Goal: Find specific page/section: Find specific page/section

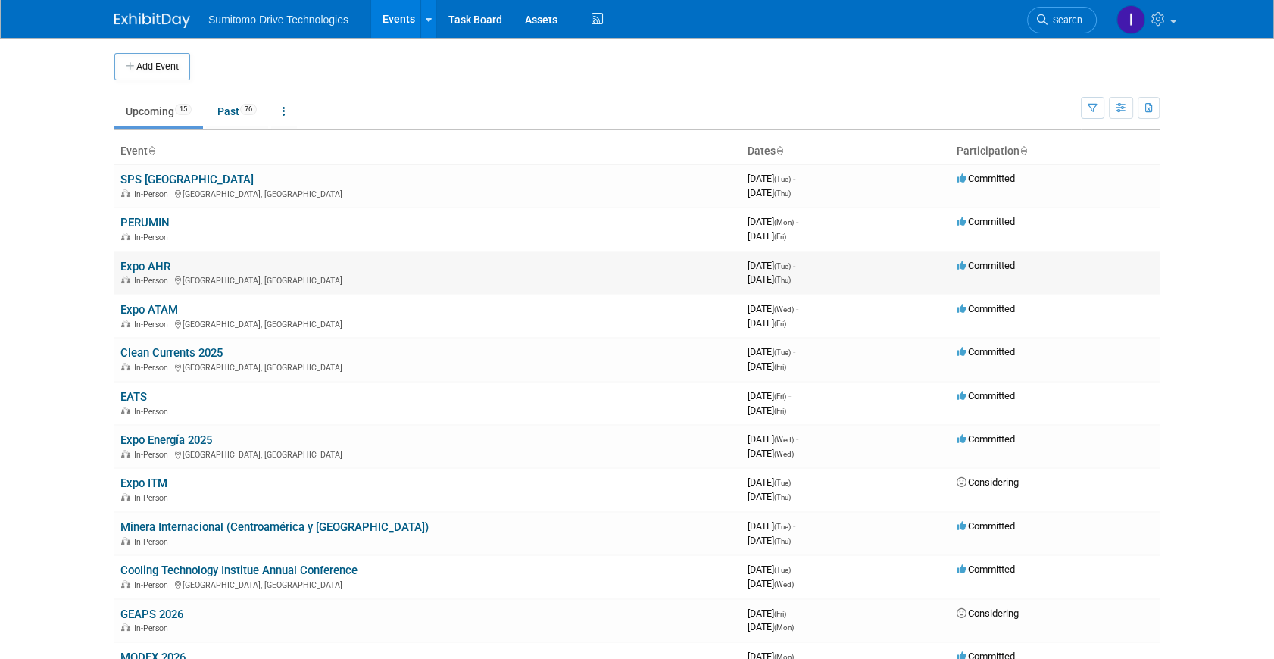
click at [161, 267] on link "Expo AHR" at bounding box center [145, 267] width 50 height 14
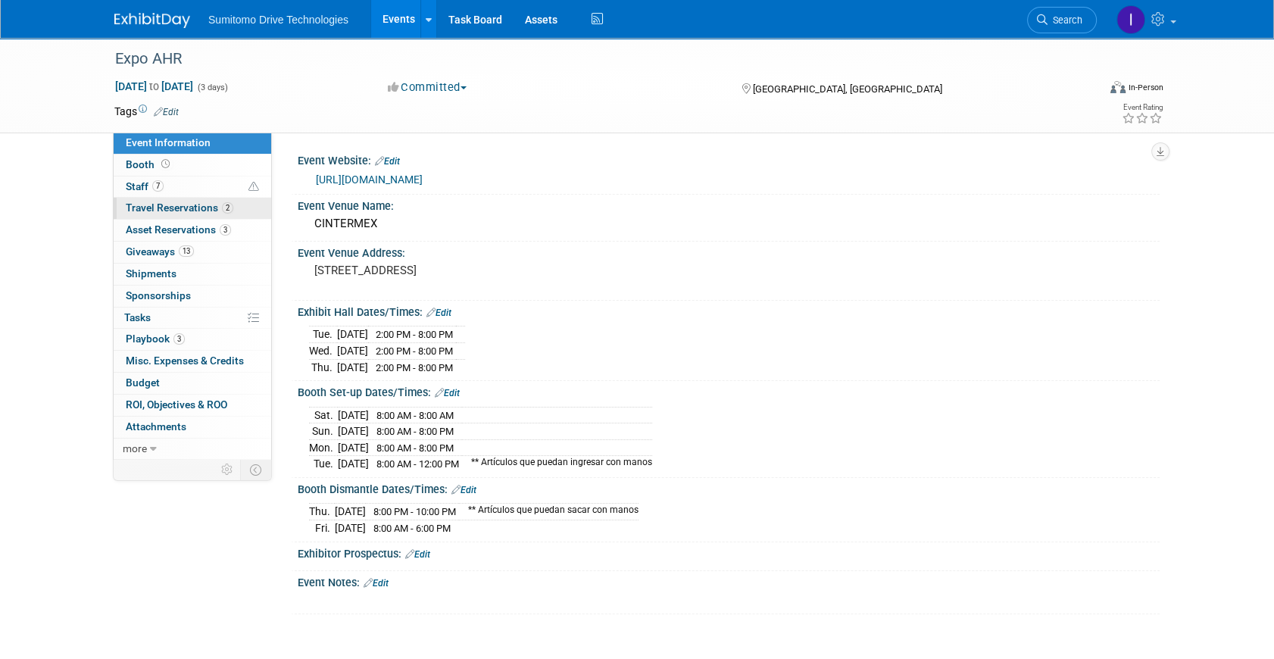
click at [189, 210] on span "Travel Reservations 2" at bounding box center [180, 207] width 108 height 12
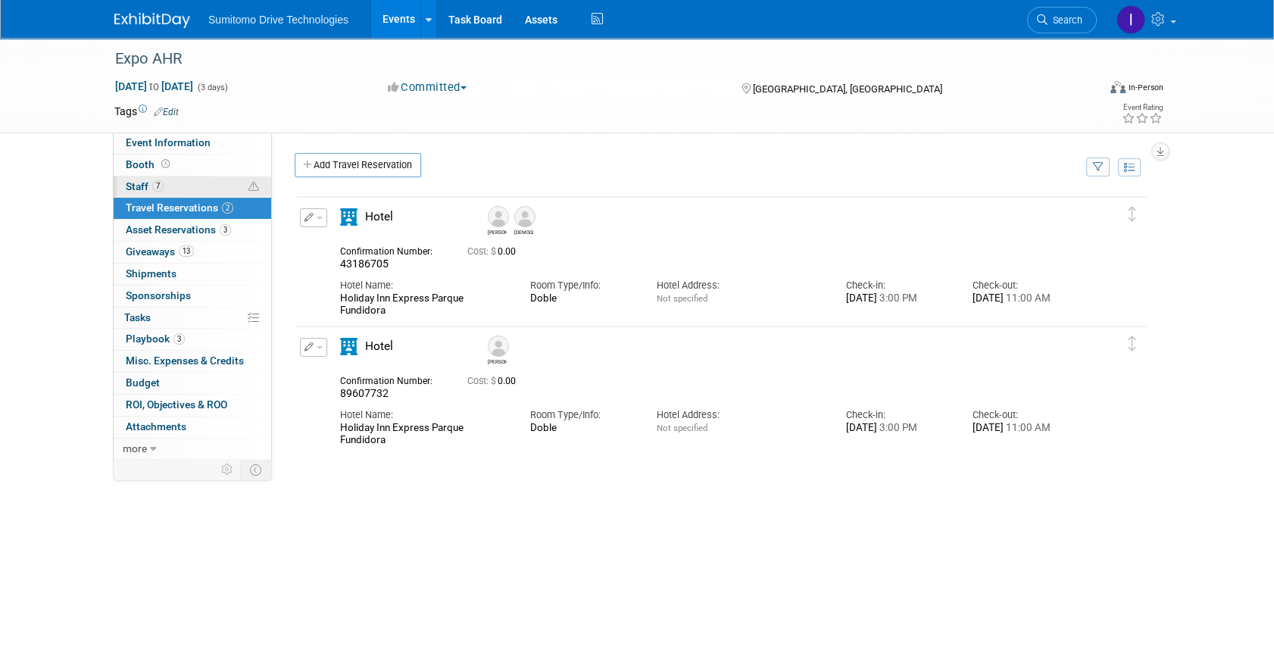
click at [173, 182] on link "7 Staff 7" at bounding box center [193, 186] width 158 height 21
